Goal: Navigation & Orientation: Go to known website

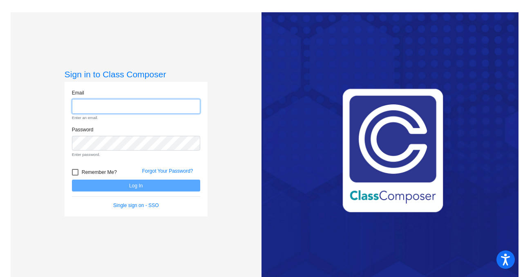
type input "robertst@harrisontwp.k12.nj.us"
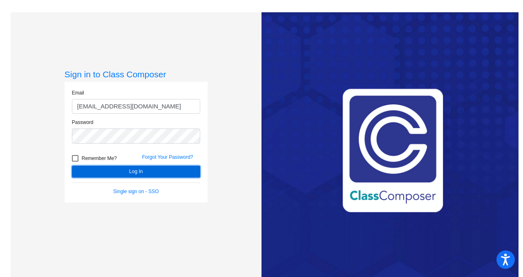
click at [192, 171] on button "Log In" at bounding box center [136, 172] width 128 height 12
